Goal: Answer question/provide support: Share knowledge or assist other users

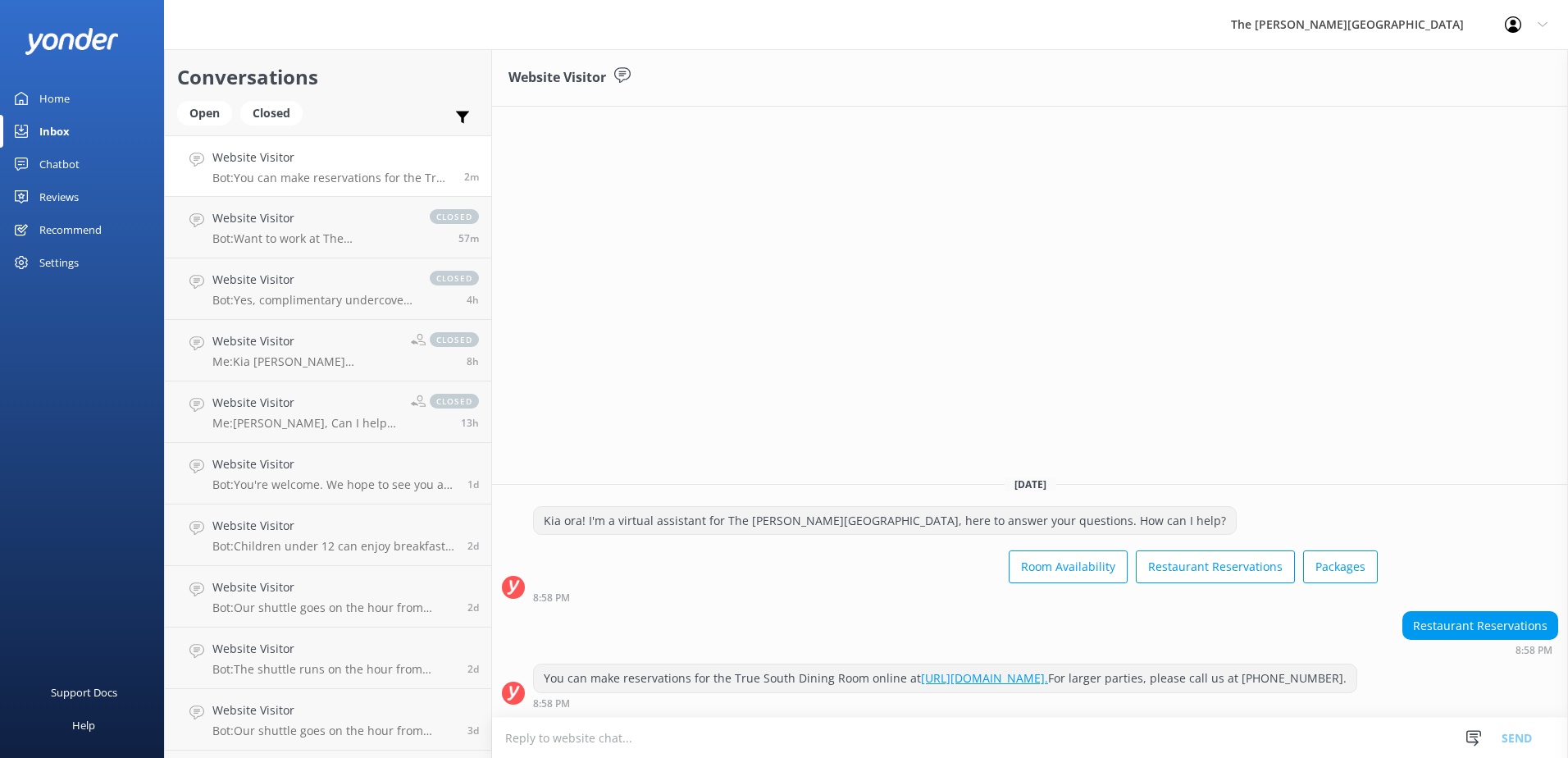
click at [344, 166] on h4 "Website Visitor" at bounding box center [332, 158] width 239 height 18
click at [315, 217] on h4 "Website Visitor" at bounding box center [313, 218] width 201 height 18
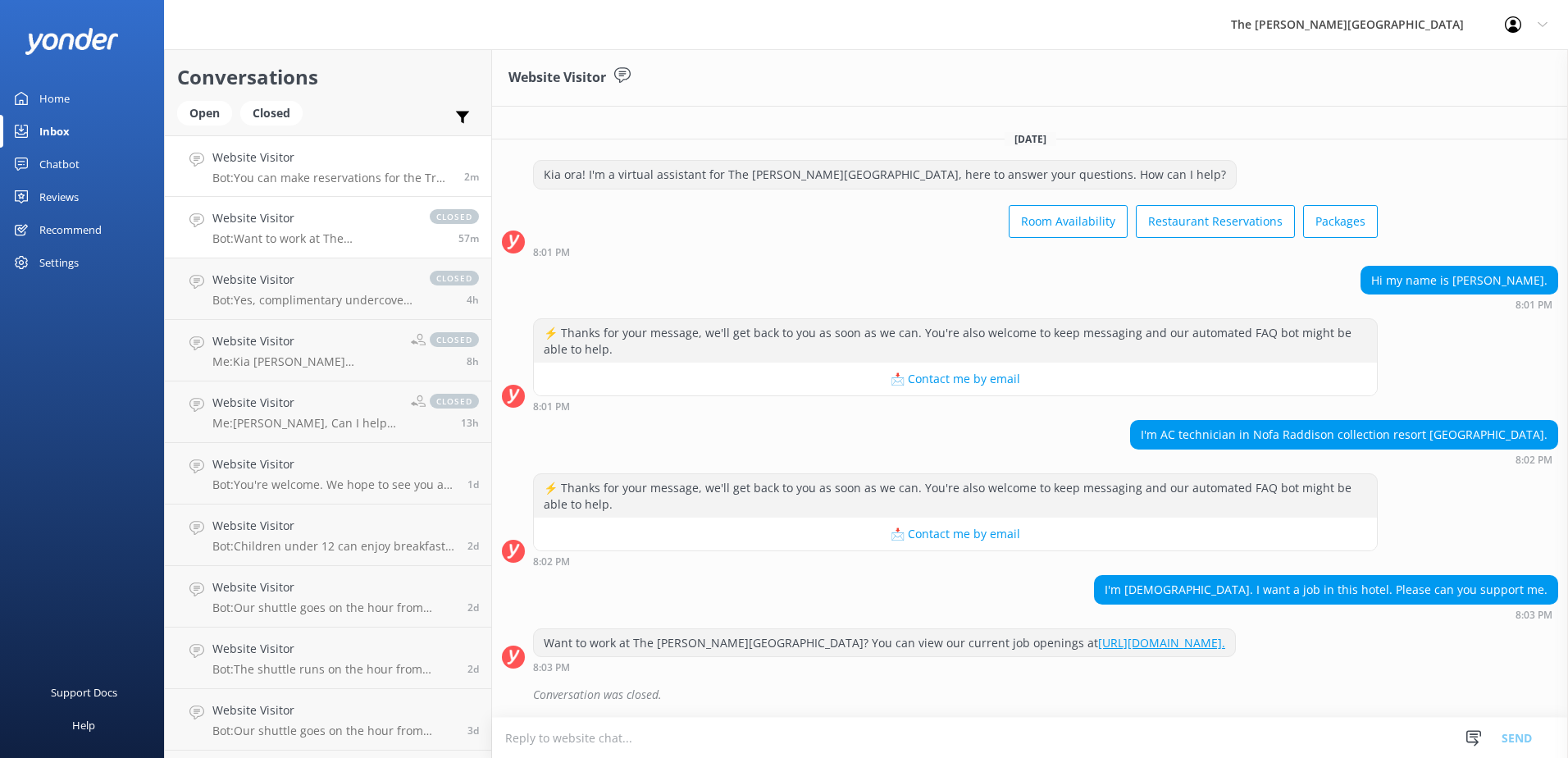
click at [334, 171] on p "Bot: You can make reservations for the True South Dining Room online at [URL][D…" at bounding box center [332, 178] width 239 height 15
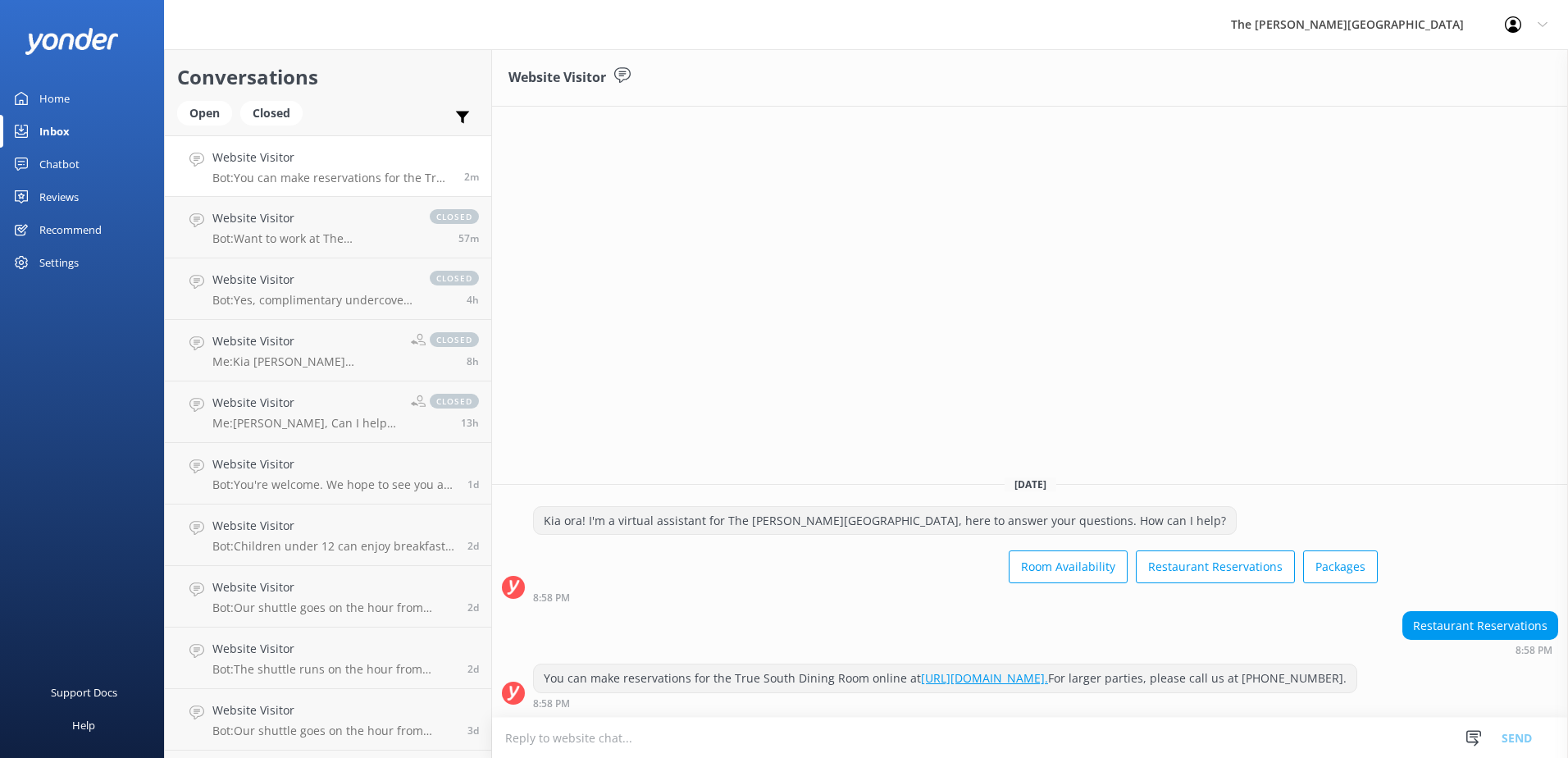
click at [759, 664] on div "You can make reservations for the True South Dining Room online at [URL][DOMAIN…" at bounding box center [945, 678] width 823 height 28
